Goal: Answer question/provide support: Share knowledge or assist other users

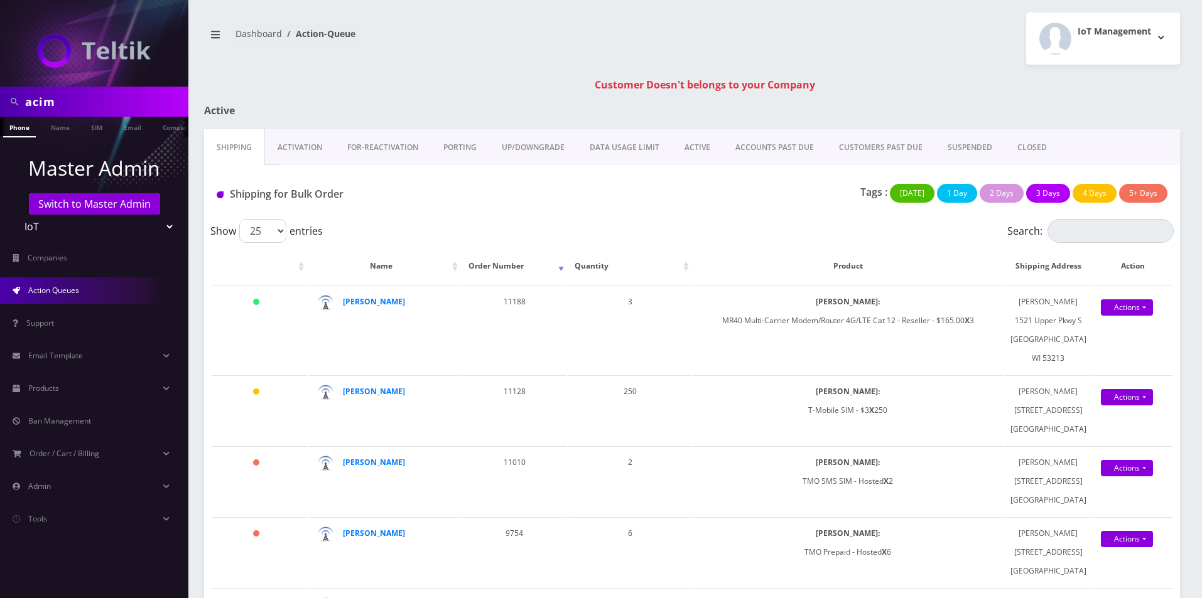
click at [288, 143] on link "Activation" at bounding box center [300, 147] width 70 height 36
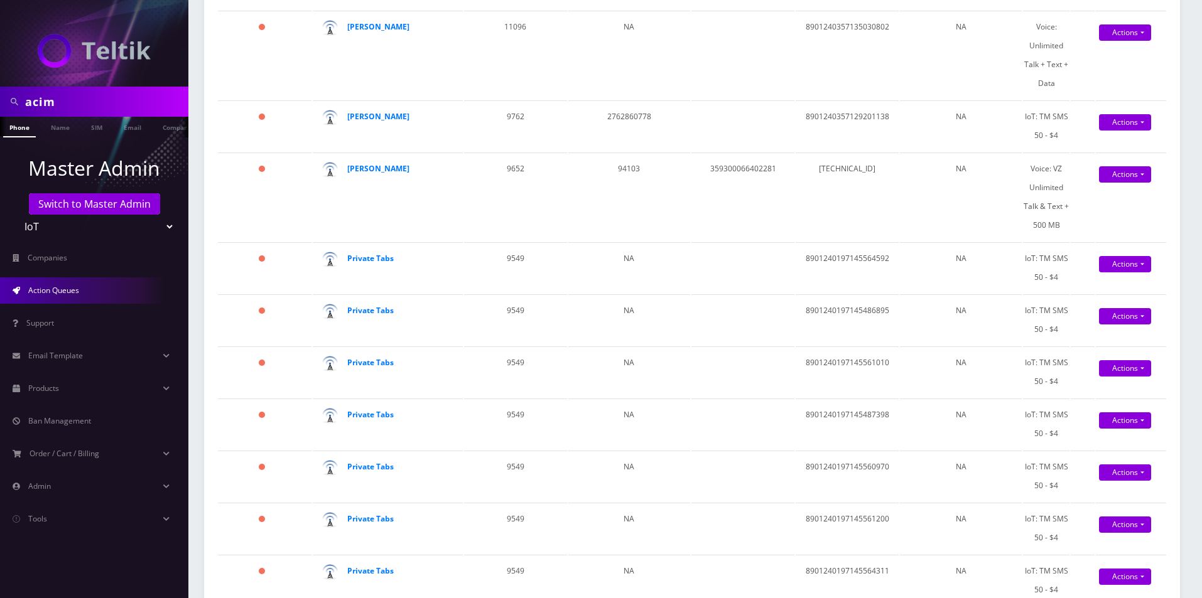
scroll to position [314, 0]
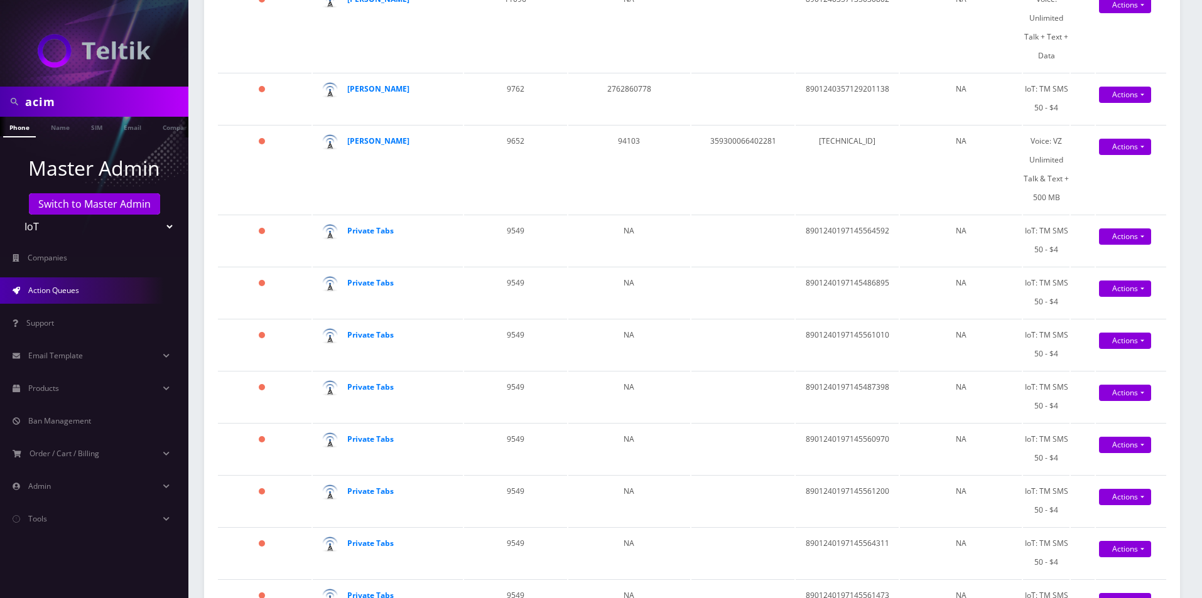
click at [75, 112] on input "acim" at bounding box center [105, 102] width 160 height 24
type input "[PERSON_NAME]"
click at [40, 142] on ul "Master Admin Switch to Master Admin Teltik Production My Link Mobile VennMobile…" at bounding box center [94, 342] width 188 height 411
click at [46, 128] on link "Name" at bounding box center [60, 127] width 31 height 21
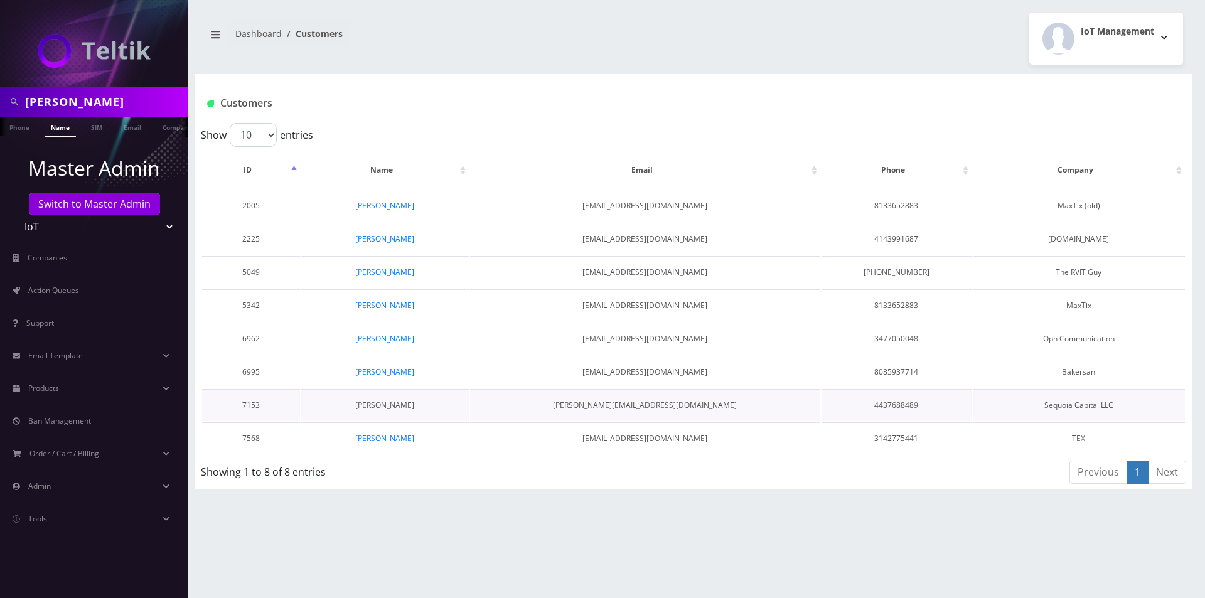
click at [396, 407] on link "[PERSON_NAME]" at bounding box center [384, 405] width 59 height 11
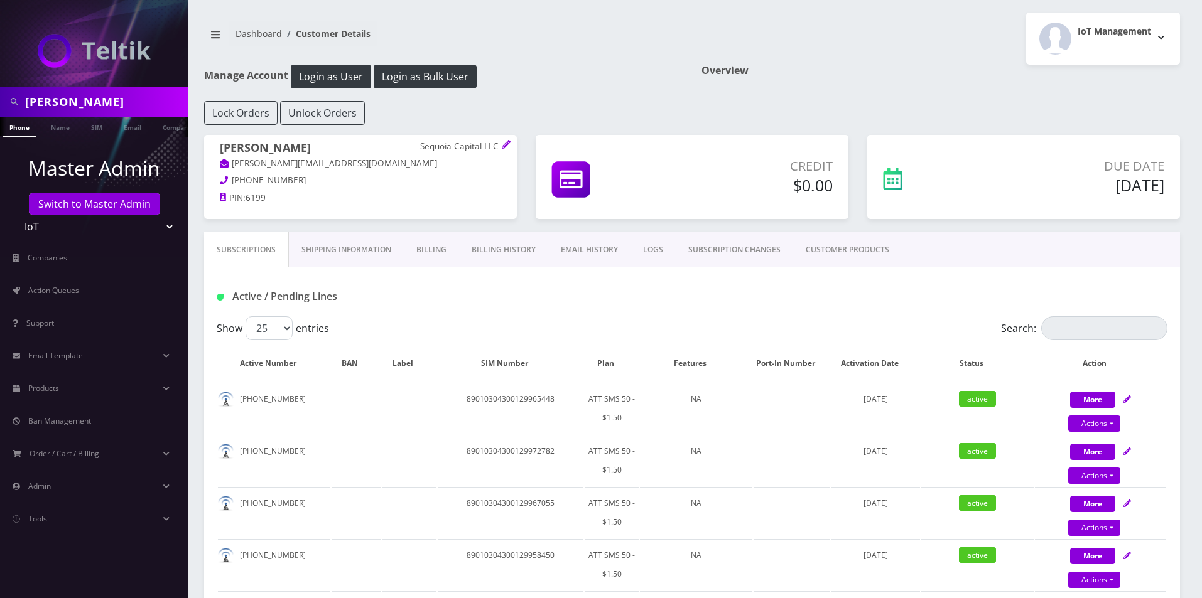
click at [526, 252] on link "Billing History" at bounding box center [503, 250] width 89 height 36
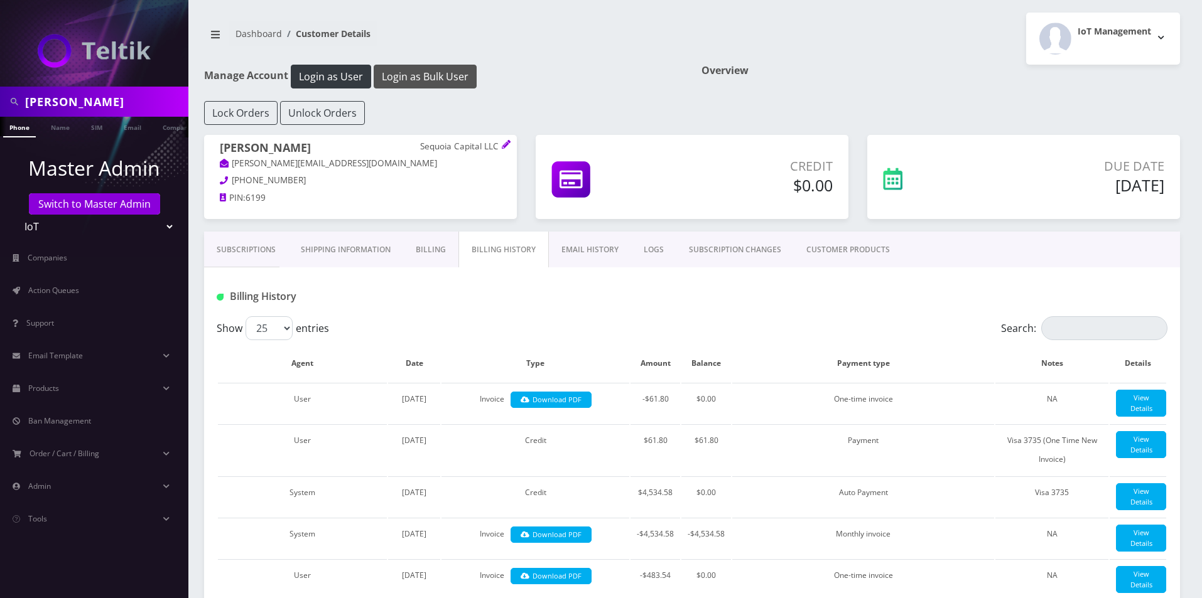
click at [429, 72] on button "Login as Bulk User" at bounding box center [425, 77] width 103 height 24
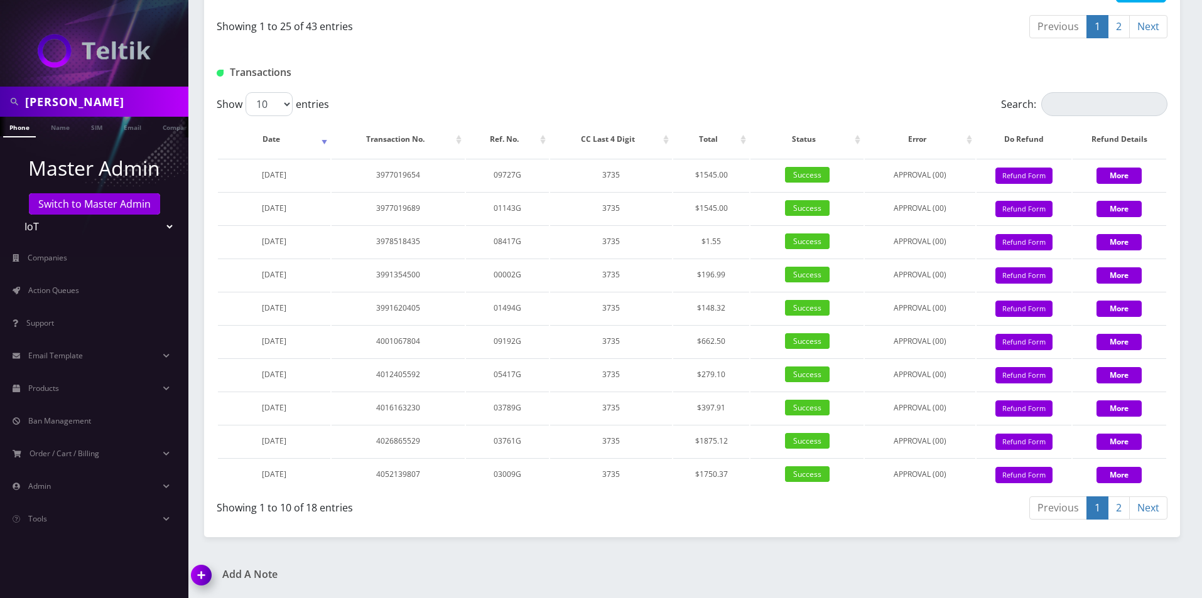
scroll to position [2158, 0]
click at [1110, 510] on link "2" at bounding box center [1118, 508] width 22 height 23
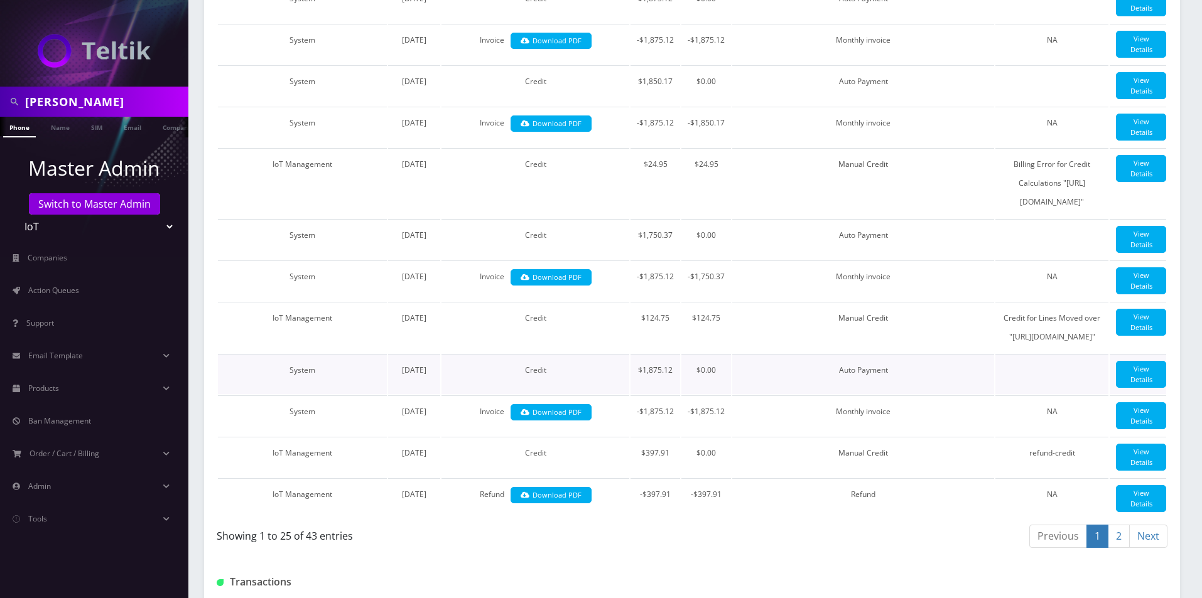
scroll to position [0, 0]
